Goal: Task Accomplishment & Management: Complete application form

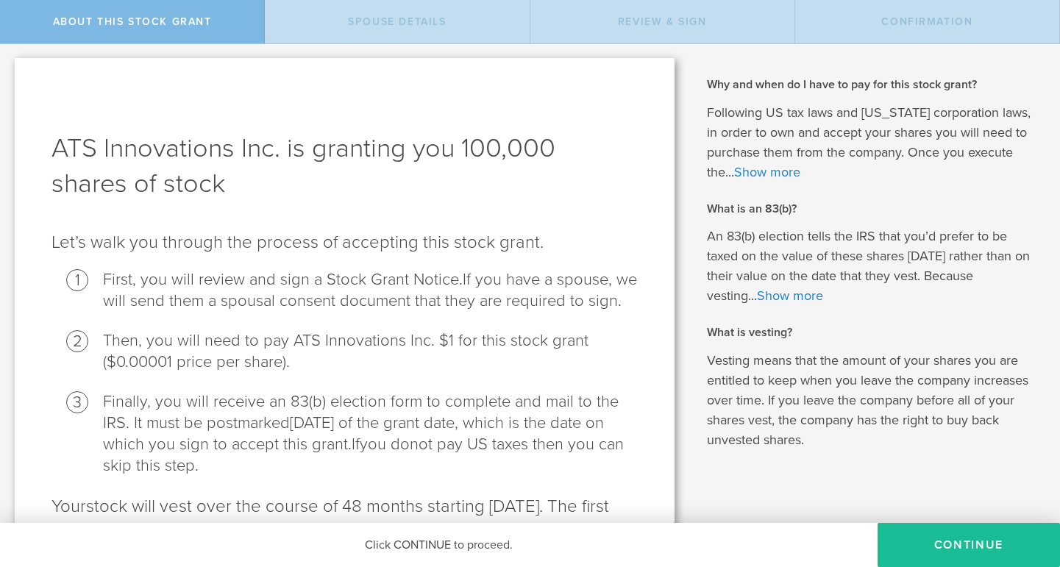
scroll to position [4, 0]
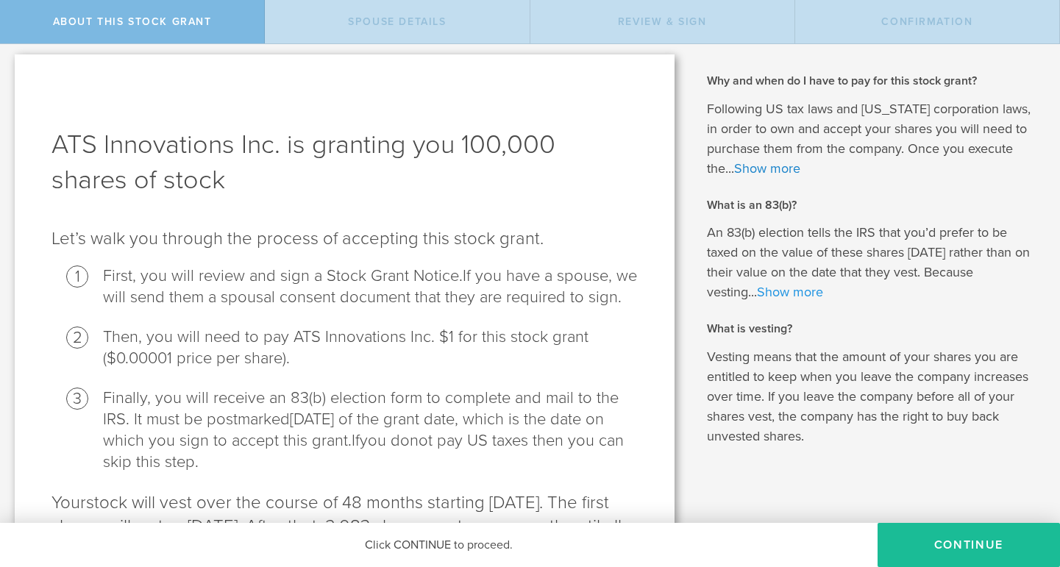
click at [796, 291] on link "Show more" at bounding box center [790, 292] width 66 height 16
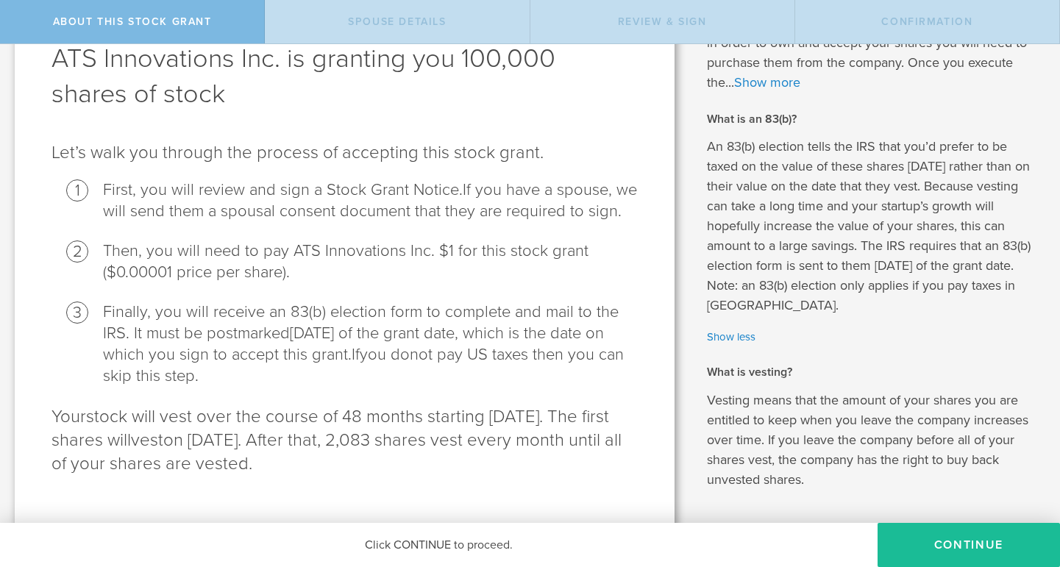
scroll to position [143, 0]
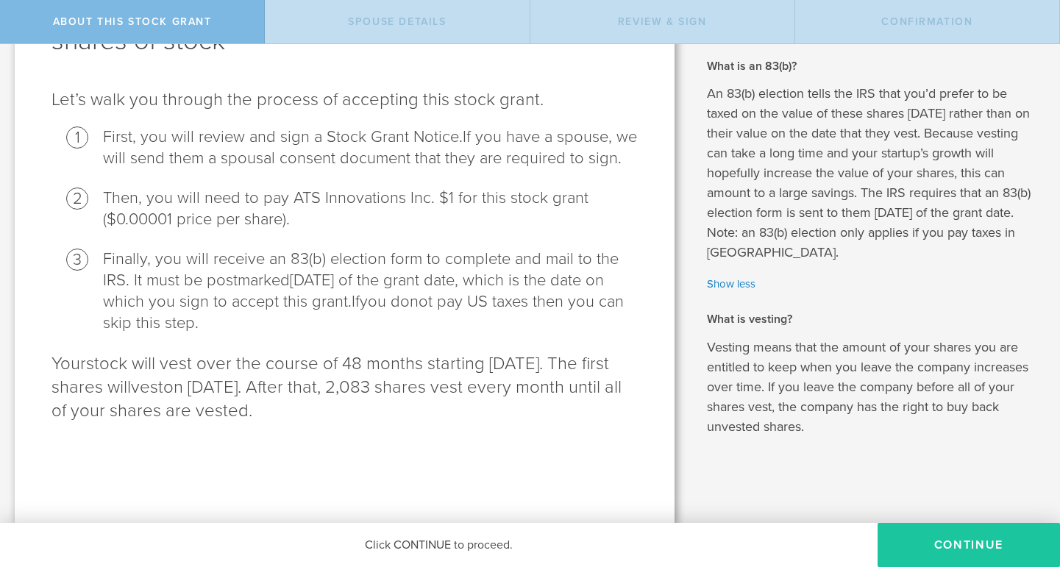
click at [915, 545] on button "CONTINUE" at bounding box center [968, 545] width 182 height 44
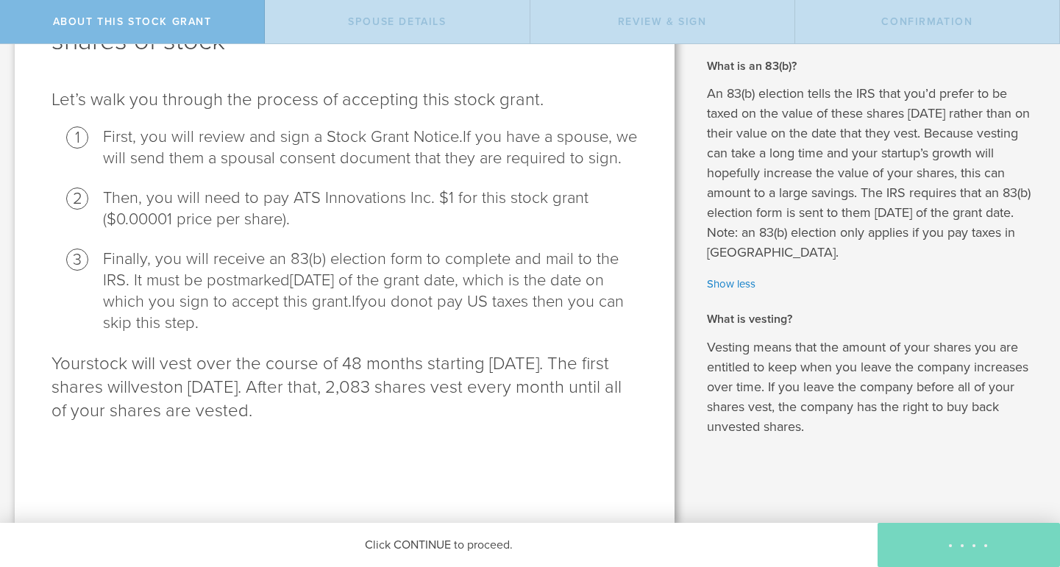
scroll to position [0, 0]
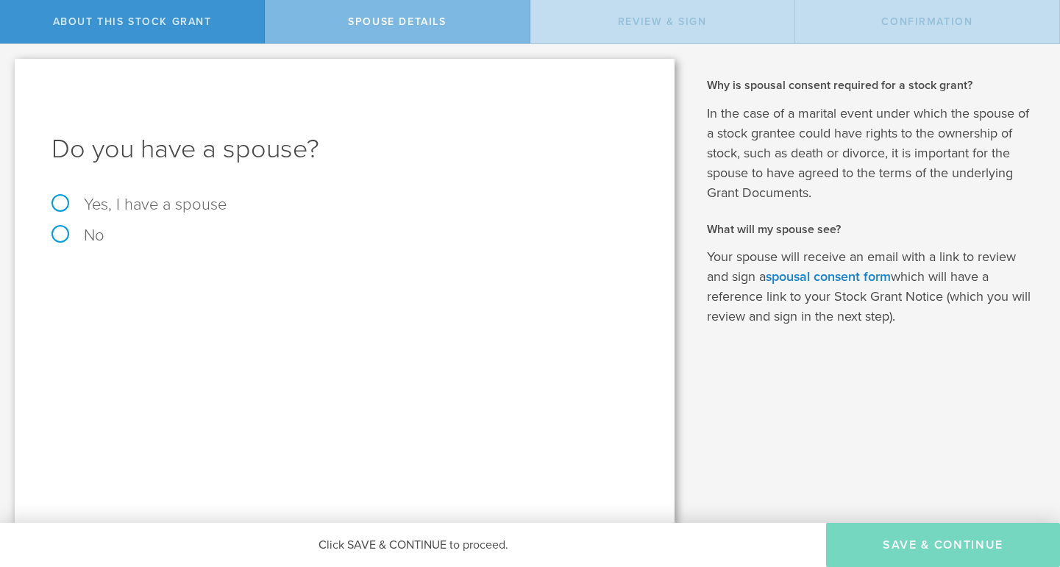
click at [79, 236] on label "No" at bounding box center [344, 235] width 586 height 16
click at [10, 68] on input "No" at bounding box center [5, 56] width 10 height 24
radio input "true"
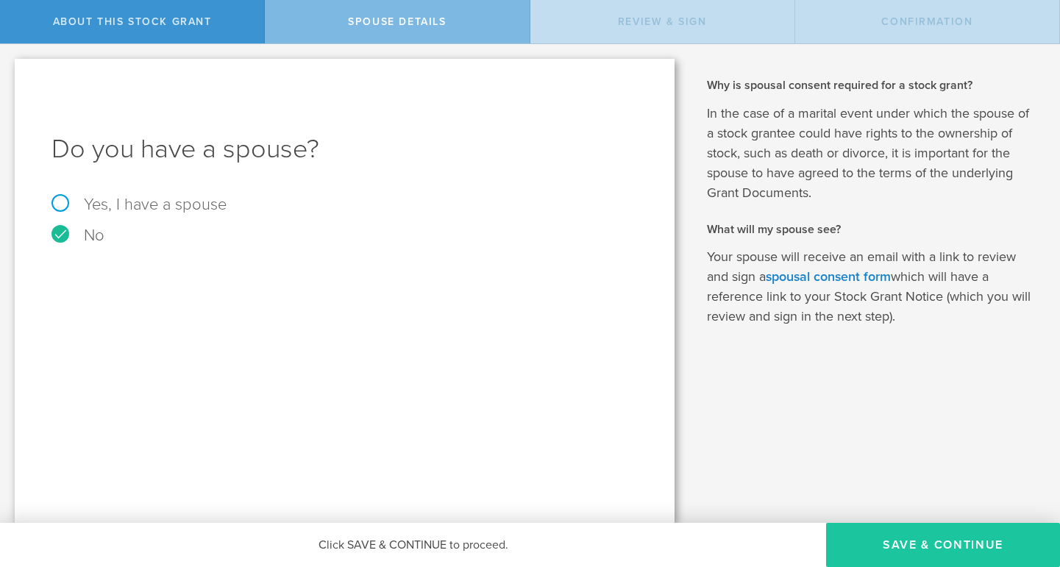
click at [918, 557] on button "Save & Continue" at bounding box center [943, 545] width 234 height 44
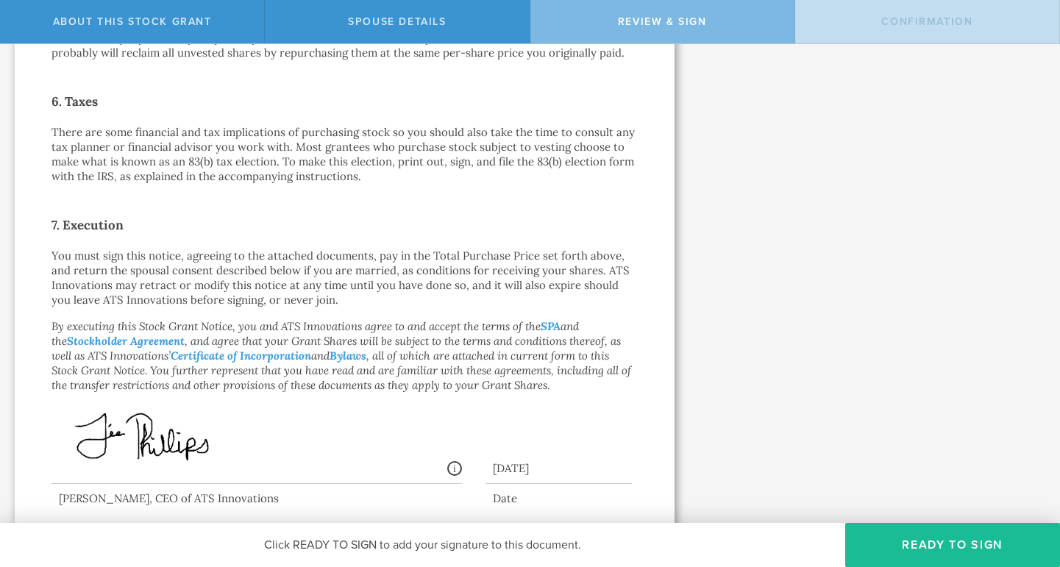
scroll to position [1086, 0]
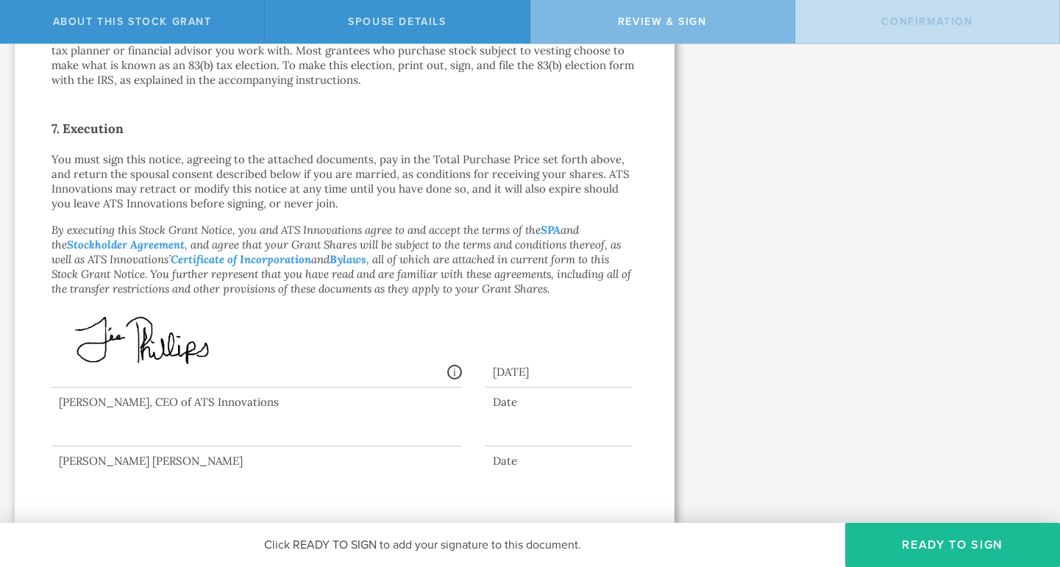
click at [139, 418] on div at bounding box center [256, 417] width 410 height 59
click at [138, 432] on div at bounding box center [256, 417] width 410 height 59
click at [971, 540] on button "Ready to Sign" at bounding box center [952, 545] width 215 height 44
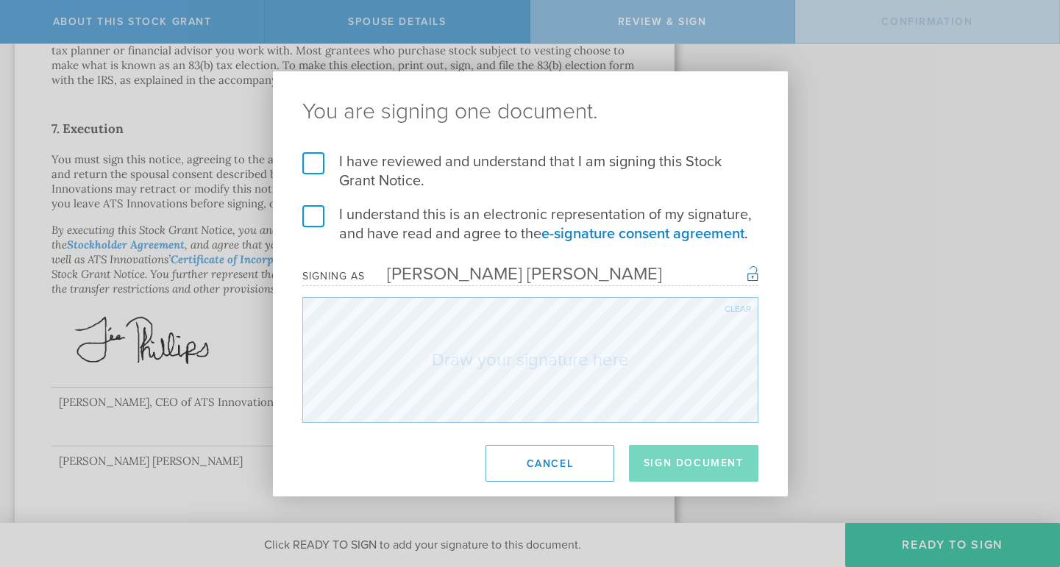
click at [341, 165] on label "I have reviewed and understand that I am signing this Stock Grant Notice." at bounding box center [530, 171] width 456 height 38
click at [0, 0] on input "I have reviewed and understand that I am signing this Stock Grant Notice." at bounding box center [0, 0] width 0 height 0
click at [313, 220] on label "I understand this is an electronic representation of my signature, and have rea…" at bounding box center [530, 224] width 456 height 38
click at [0, 0] on input "I understand this is an electronic representation of my signature, and have rea…" at bounding box center [0, 0] width 0 height 0
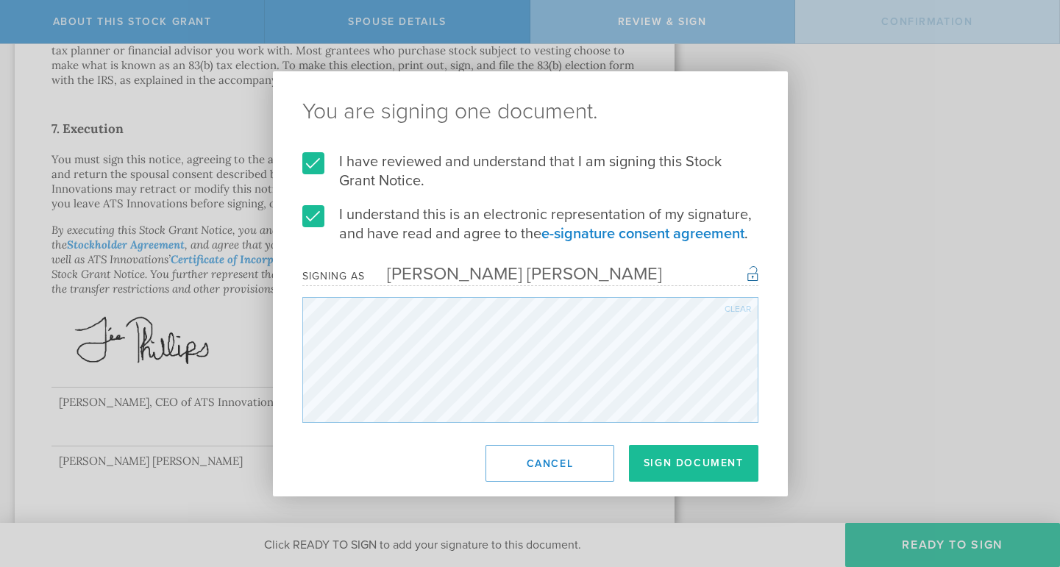
click at [734, 304] on div "Clear" at bounding box center [737, 308] width 26 height 9
click at [738, 308] on div "Clear" at bounding box center [737, 308] width 26 height 9
click at [668, 464] on button "Sign Document" at bounding box center [693, 463] width 129 height 37
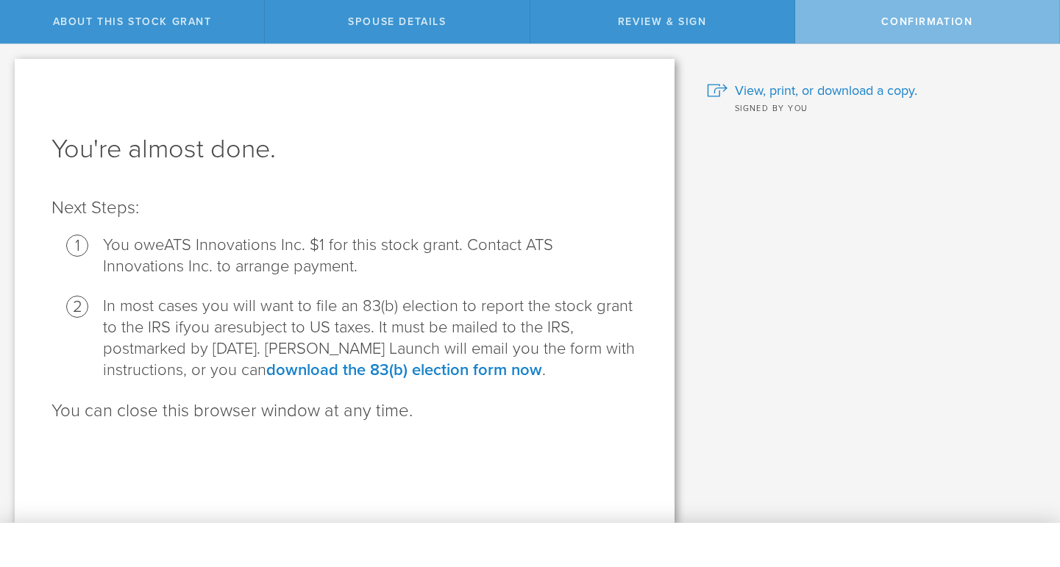
scroll to position [0, 0]
click at [513, 373] on link "download the 83(b) election form now" at bounding box center [404, 369] width 276 height 19
